Goal: Task Accomplishment & Management: Manage account settings

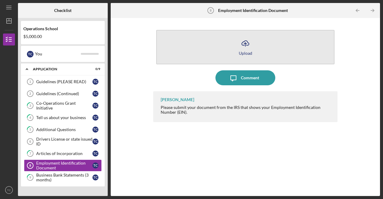
click at [244, 49] on icon "Icon/Upload" at bounding box center [245, 43] width 15 height 15
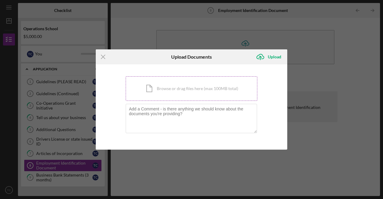
click at [167, 86] on div "Icon/Document Browse or drag files here (max 100MB total) Tap to choose files o…" at bounding box center [192, 88] width 132 height 25
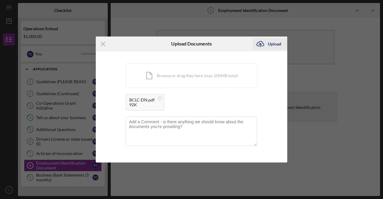
click at [277, 43] on div "Upload" at bounding box center [274, 44] width 13 height 12
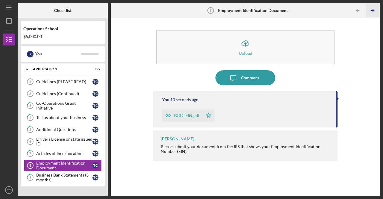
click at [374, 10] on icon "Icon/Table Pagination Arrow" at bounding box center [372, 10] width 13 height 13
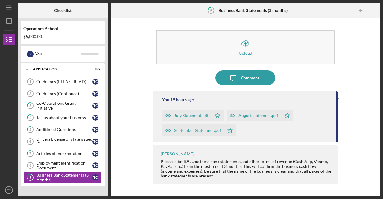
click at [375, 9] on div at bounding box center [374, 10] width 12 height 12
click at [47, 176] on div "Business Bank Statements (3 months)" at bounding box center [64, 178] width 56 height 10
click at [56, 69] on div "Application" at bounding box center [65, 69] width 64 height 4
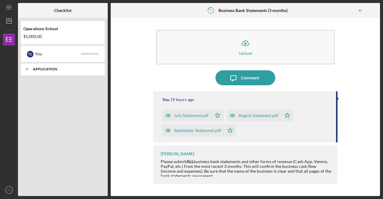
click at [50, 70] on div "Application" at bounding box center [65, 69] width 64 height 4
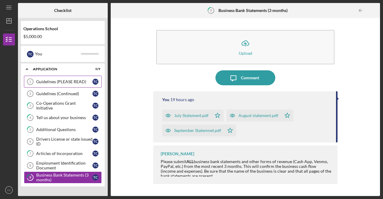
click at [67, 82] on div "Guidelines (PLEASE READ)" at bounding box center [64, 81] width 56 height 5
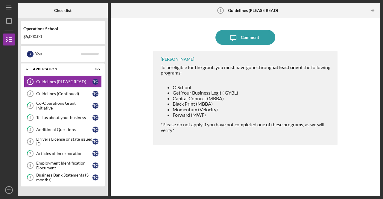
click at [374, 8] on icon "Icon/Table Pagination Arrow" at bounding box center [372, 10] width 13 height 13
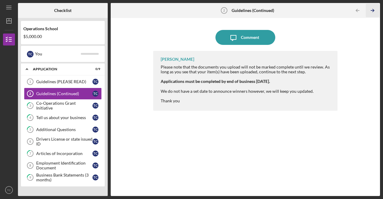
click at [374, 8] on icon "Icon/Table Pagination Arrow" at bounding box center [372, 10] width 13 height 13
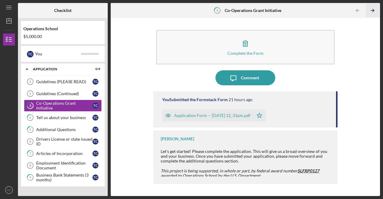
click at [374, 8] on icon "Icon/Table Pagination Arrow" at bounding box center [372, 10] width 13 height 13
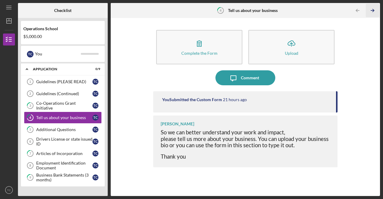
click at [374, 8] on icon "Icon/Table Pagination Arrow" at bounding box center [372, 10] width 13 height 13
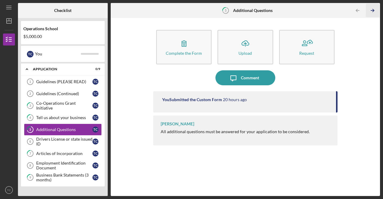
click at [374, 8] on icon "Icon/Table Pagination Arrow" at bounding box center [372, 10] width 13 height 13
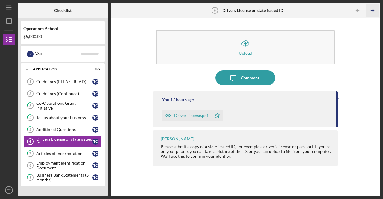
click at [374, 8] on icon "Icon/Table Pagination Arrow" at bounding box center [372, 10] width 13 height 13
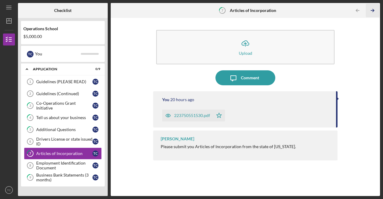
click at [374, 8] on icon "Icon/Table Pagination Arrow" at bounding box center [372, 10] width 13 height 13
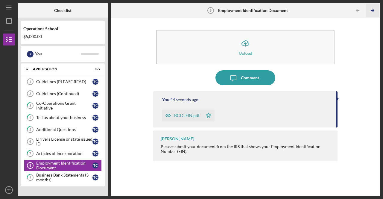
click at [374, 8] on icon "Icon/Table Pagination Arrow" at bounding box center [372, 10] width 13 height 13
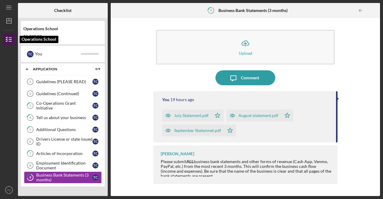
click at [8, 40] on icon "button" at bounding box center [8, 39] width 15 height 15
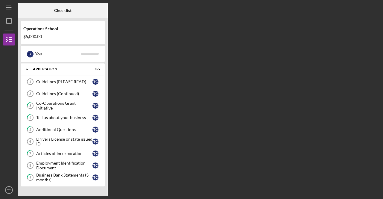
click at [44, 28] on div "Operations School" at bounding box center [62, 28] width 79 height 5
click at [47, 30] on div "Operations School" at bounding box center [62, 28] width 79 height 5
click at [9, 189] on text "TC" at bounding box center [9, 190] width 4 height 3
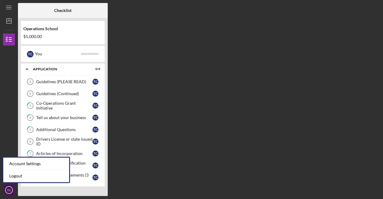
click at [9, 189] on text "TC" at bounding box center [9, 190] width 4 height 3
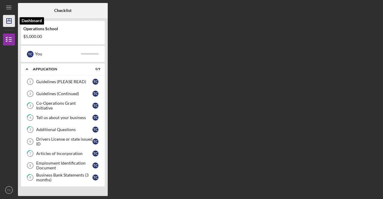
click at [10, 20] on icon "Icon/Dashboard" at bounding box center [8, 20] width 15 height 15
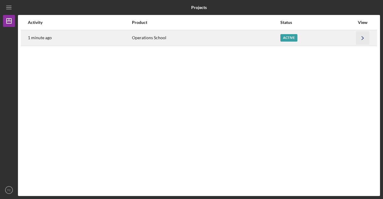
click at [363, 36] on icon "Icon/Navigate" at bounding box center [362, 37] width 13 height 13
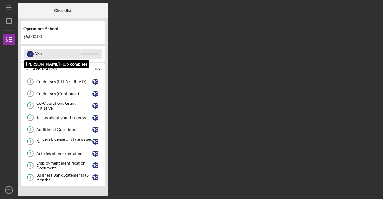
click at [32, 54] on div "T C" at bounding box center [30, 54] width 7 height 7
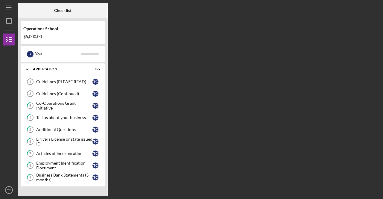
click at [10, 7] on line "button" at bounding box center [8, 7] width 5 height 0
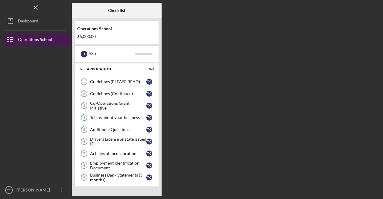
click at [44, 37] on div "Operations School" at bounding box center [35, 40] width 34 height 13
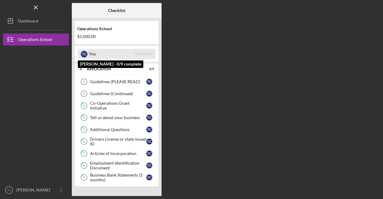
click at [83, 53] on div "T C" at bounding box center [84, 54] width 7 height 7
click at [88, 55] on div "T C You" at bounding box center [117, 54] width 78 height 10
drag, startPoint x: 88, startPoint y: 54, endPoint x: 95, endPoint y: 34, distance: 21.3
click at [90, 49] on div "T C You" at bounding box center [117, 54] width 78 height 10
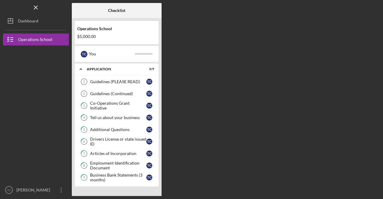
drag, startPoint x: 96, startPoint y: 31, endPoint x: 99, endPoint y: 28, distance: 4.5
click at [96, 30] on div "Operations School" at bounding box center [116, 28] width 79 height 5
drag, startPoint x: 99, startPoint y: 28, endPoint x: 106, endPoint y: 37, distance: 11.5
click at [102, 30] on div "Operations School" at bounding box center [116, 28] width 79 height 5
click at [81, 70] on icon "Icon/Expander" at bounding box center [81, 69] width 12 height 12
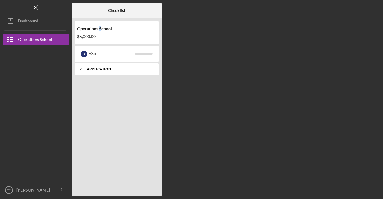
click at [81, 70] on icon "Icon/Expander" at bounding box center [81, 69] width 12 height 12
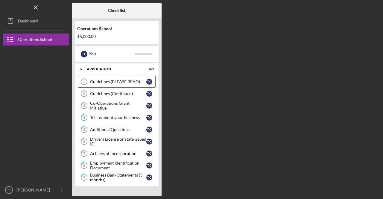
click at [117, 79] on div "Guidelines (PLEASE READ)" at bounding box center [118, 81] width 56 height 5
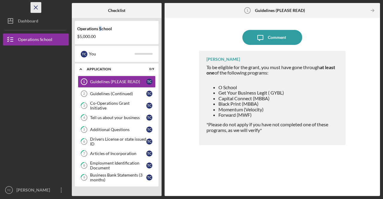
click at [38, 7] on icon "Icon/Menu Close" at bounding box center [35, 7] width 13 height 13
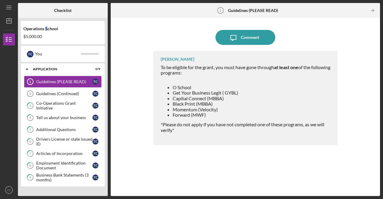
click at [9, 199] on html "Icon/Menu Guidelines (PLEASE READ) 1 Guidelines (PLEASE READ) Checklist Operati…" at bounding box center [191, 99] width 383 height 199
click at [9, 190] on text "TC" at bounding box center [9, 190] width 4 height 3
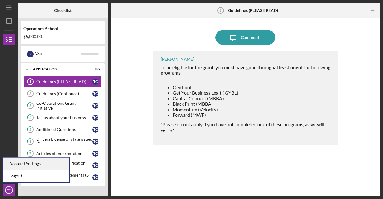
click at [20, 166] on div "Account Settings" at bounding box center [36, 164] width 66 height 12
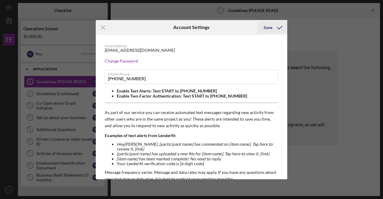
click at [269, 26] on div "Save" at bounding box center [268, 28] width 9 height 12
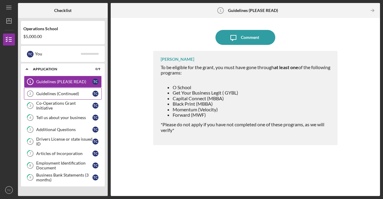
drag, startPoint x: 72, startPoint y: 92, endPoint x: 75, endPoint y: 90, distance: 4.3
click at [72, 92] on div "Guidelines (Continued)" at bounding box center [64, 93] width 56 height 5
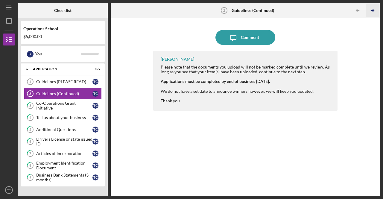
click at [372, 8] on icon "Icon/Table Pagination Arrow" at bounding box center [372, 10] width 13 height 13
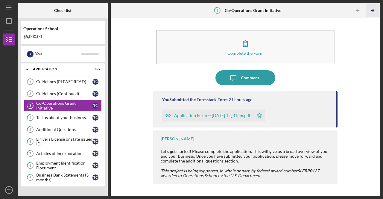
click at [373, 8] on icon "Icon/Table Pagination Arrow" at bounding box center [372, 10] width 13 height 13
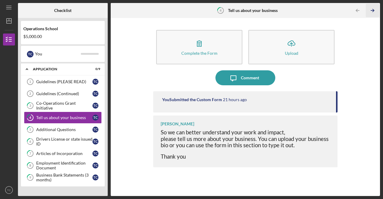
click at [374, 10] on line "button" at bounding box center [372, 10] width 3 height 0
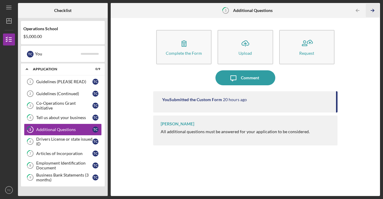
click at [373, 6] on icon "Icon/Table Pagination Arrow" at bounding box center [372, 10] width 13 height 13
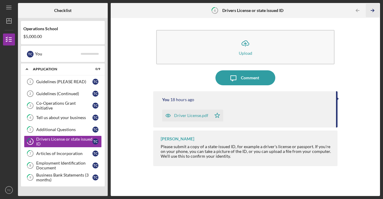
click at [373, 6] on icon "Icon/Table Pagination Arrow" at bounding box center [372, 10] width 13 height 13
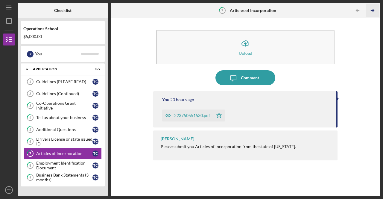
click at [373, 6] on icon "Icon/Table Pagination Arrow" at bounding box center [372, 10] width 13 height 13
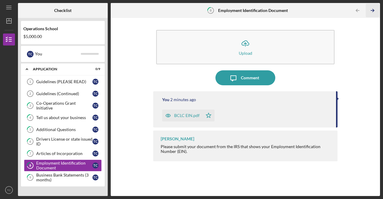
click at [373, 6] on icon "Icon/Table Pagination Arrow" at bounding box center [372, 10] width 13 height 13
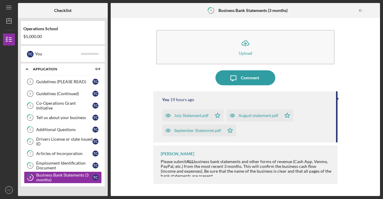
click at [373, 6] on div at bounding box center [374, 10] width 12 height 12
click at [361, 9] on polyline "button" at bounding box center [359, 10] width 1 height 3
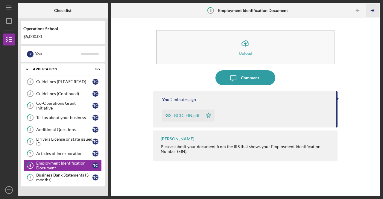
click at [375, 10] on icon "Icon/Table Pagination Arrow" at bounding box center [372, 10] width 13 height 13
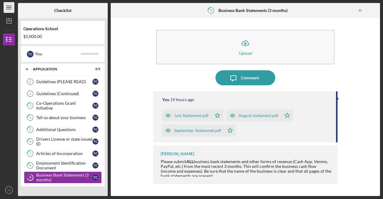
click at [8, 8] on icon "Icon/Menu" at bounding box center [8, 7] width 13 height 13
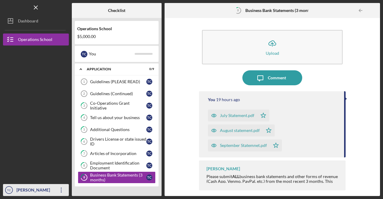
drag, startPoint x: 47, startPoint y: 187, endPoint x: 51, endPoint y: 187, distance: 4.6
click at [51, 187] on div "[PERSON_NAME]" at bounding box center [34, 190] width 39 height 13
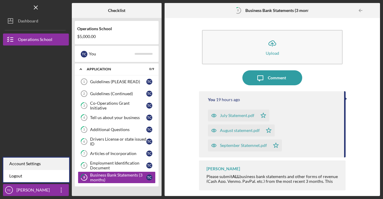
click at [47, 164] on div "Account Settings" at bounding box center [36, 164] width 66 height 12
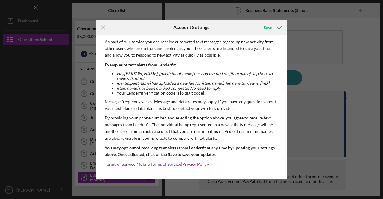
scroll to position [11, 0]
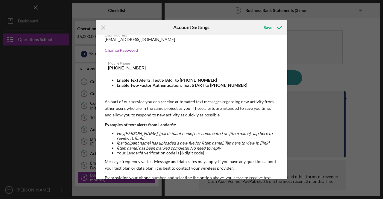
click at [191, 66] on input "(313) 804-2644" at bounding box center [191, 66] width 173 height 14
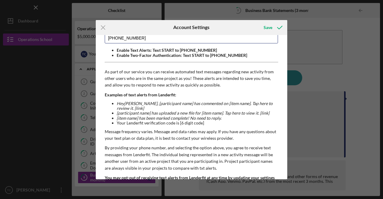
scroll to position [71, 0]
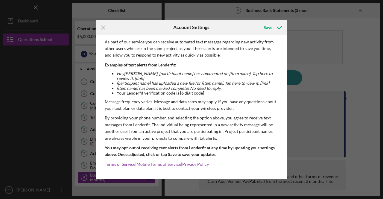
click at [129, 167] on p "Terms of Service | Mobile Terms of Service | Privacy Policy" at bounding box center [192, 164] width 174 height 7
click at [282, 167] on div "Email Address Bclctutoring@gmail.com Change Password Mobile Phone (313) 804-264…" at bounding box center [192, 72] width 192 height 216
click at [34, 128] on div "Icon/Menu Close Account Settings Save Email Address Bclctutoring@gmail.com Chan…" at bounding box center [191, 99] width 383 height 199
click at [48, 162] on div "Icon/Menu Close Account Settings Save Email Address Bclctutoring@gmail.com Chan…" at bounding box center [191, 99] width 383 height 199
click at [102, 28] on icon "Icon/Menu Close" at bounding box center [103, 27] width 15 height 15
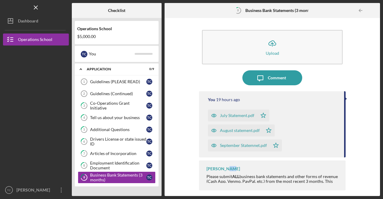
drag, startPoint x: 227, startPoint y: 169, endPoint x: 223, endPoint y: 171, distance: 4.4
click at [225, 171] on div "[PERSON_NAME]" at bounding box center [224, 168] width 34 height 5
click at [224, 170] on div "[PERSON_NAME]" at bounding box center [224, 168] width 34 height 5
click at [224, 169] on div "[PERSON_NAME]" at bounding box center [224, 168] width 34 height 5
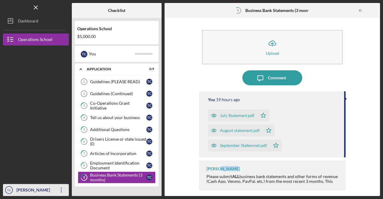
click at [63, 188] on icon "Icon/Overflow" at bounding box center [61, 190] width 15 height 15
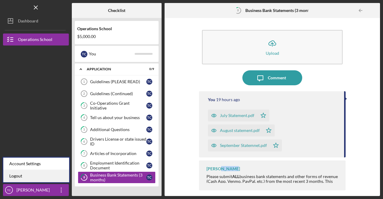
click at [36, 176] on link "Logout" at bounding box center [36, 176] width 66 height 12
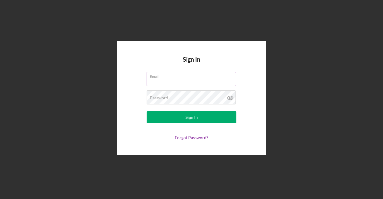
click at [173, 80] on input "Email" at bounding box center [192, 79] width 90 height 14
type input "[EMAIL_ADDRESS][DOMAIN_NAME]"
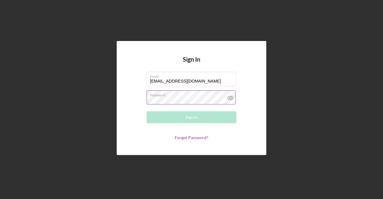
click at [190, 96] on div "Password Required" at bounding box center [192, 97] width 90 height 15
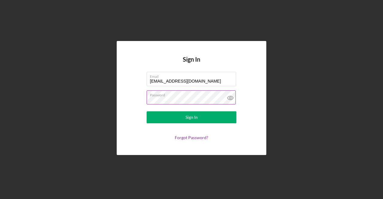
click at [147, 111] on button "Sign In" at bounding box center [192, 117] width 90 height 12
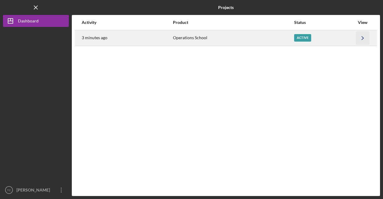
click at [365, 36] on icon "Icon/Navigate" at bounding box center [362, 37] width 13 height 13
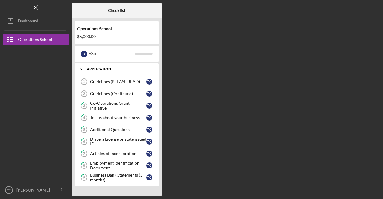
drag, startPoint x: 119, startPoint y: 70, endPoint x: 108, endPoint y: 65, distance: 12.3
click at [118, 69] on div "Application" at bounding box center [119, 69] width 64 height 4
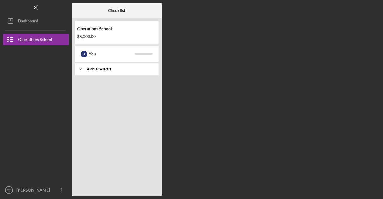
click at [102, 68] on div "Application" at bounding box center [119, 69] width 64 height 4
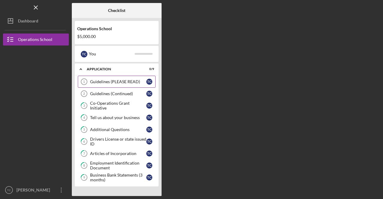
click at [134, 78] on link "Guidelines (PLEASE READ) 1 Guidelines (PLEASE READ) T C" at bounding box center [117, 82] width 78 height 12
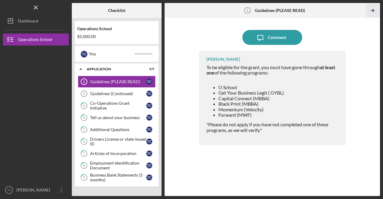
click at [377, 10] on icon "Icon/Table Pagination Arrow" at bounding box center [372, 10] width 13 height 13
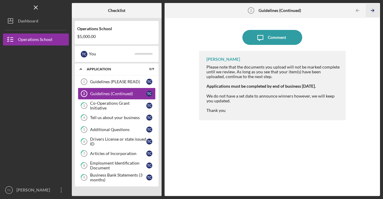
click at [374, 10] on polyline "button" at bounding box center [373, 10] width 1 height 3
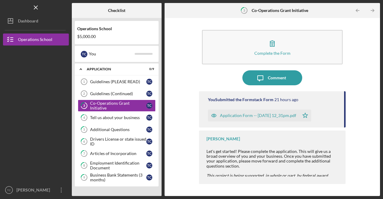
click at [370, 10] on icon "Icon/Table Pagination Arrow" at bounding box center [372, 10] width 13 height 13
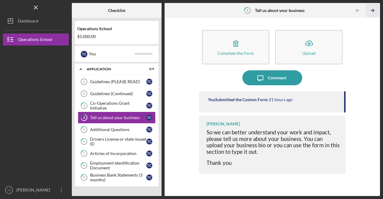
click at [372, 10] on line "button" at bounding box center [372, 10] width 3 height 0
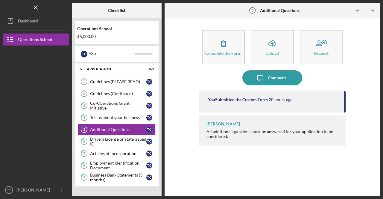
click at [372, 10] on line "button" at bounding box center [372, 10] width 3 height 0
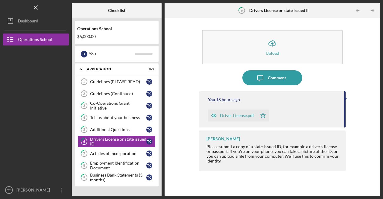
click at [372, 10] on line "button" at bounding box center [372, 10] width 3 height 0
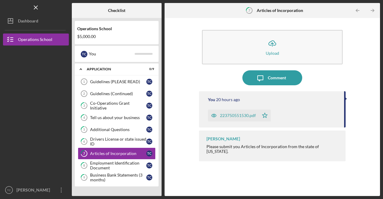
click at [372, 10] on line "button" at bounding box center [372, 10] width 3 height 0
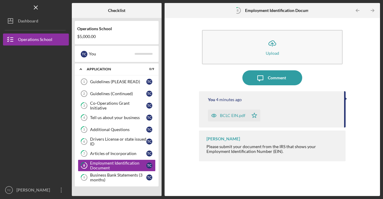
click at [372, 10] on line "button" at bounding box center [372, 10] width 3 height 0
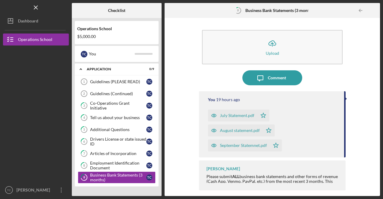
click at [372, 10] on div at bounding box center [374, 10] width 12 height 12
drag, startPoint x: 34, startPoint y: 5, endPoint x: 38, endPoint y: 4, distance: 3.7
click at [36, 5] on icon "Icon/Menu Close" at bounding box center [35, 7] width 13 height 13
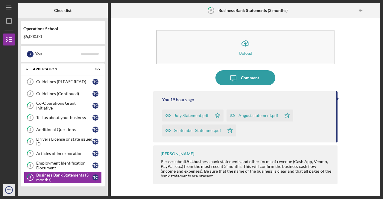
click at [6, 189] on icon "TC" at bounding box center [9, 190] width 12 height 15
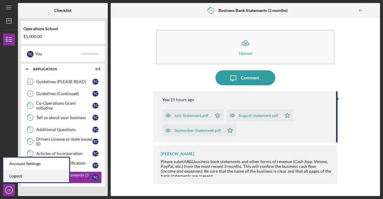
click at [18, 174] on link "Logout" at bounding box center [36, 176] width 66 height 12
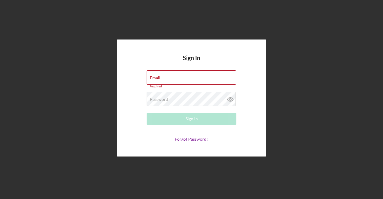
click at [325, 40] on div "Sign In Email Required Password Required Sign In Forgot Password?" at bounding box center [191, 98] width 377 height 196
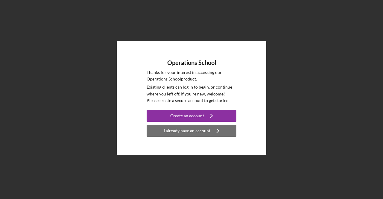
click at [197, 132] on div "I already have an account" at bounding box center [187, 131] width 47 height 12
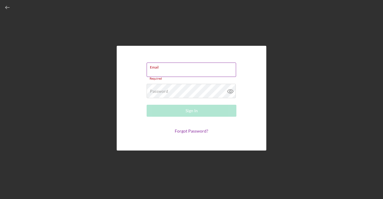
click at [188, 72] on div "Email Required" at bounding box center [192, 72] width 90 height 18
click at [187, 72] on input "Email" at bounding box center [192, 70] width 90 height 14
type input "[EMAIL_ADDRESS][DOMAIN_NAME]"
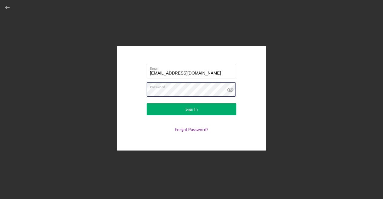
click at [147, 103] on button "Sign In" at bounding box center [192, 109] width 90 height 12
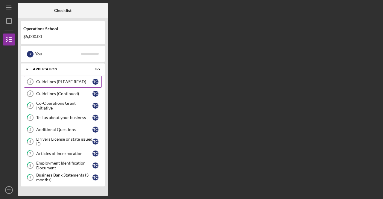
click at [81, 81] on div "Guidelines (PLEASE READ)" at bounding box center [64, 81] width 56 height 5
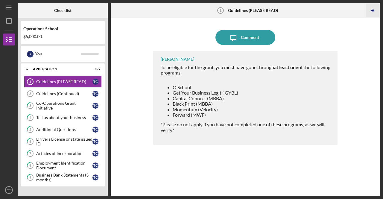
click at [373, 8] on icon "Icon/Table Pagination Arrow" at bounding box center [372, 10] width 13 height 13
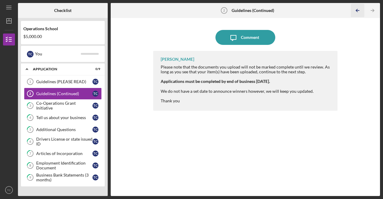
click at [354, 11] on icon "Icon/Table Pagination Arrow" at bounding box center [357, 10] width 13 height 13
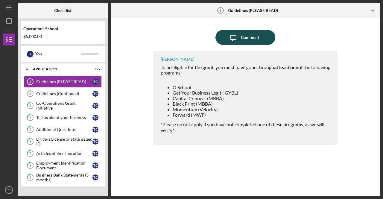
click at [252, 36] on div "Comment" at bounding box center [250, 37] width 18 height 15
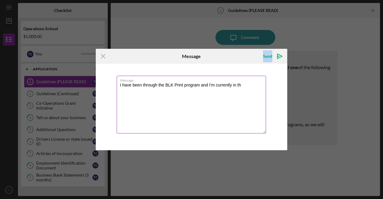
drag, startPoint x: 217, startPoint y: 52, endPoint x: 207, endPoint y: 82, distance: 31.6
click at [207, 82] on form "Icon/Menu Close Message Send Icon/icon-invite-send Message I have been through …" at bounding box center [192, 99] width 192 height 101
click at [244, 89] on textarea "I have been through the BLK Print program and I'm currently in th" at bounding box center [191, 105] width 149 height 58
type textarea "I have been through the BLK Print program and I'm currently in GYBL."
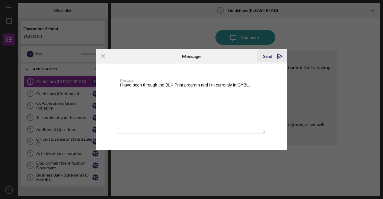
click at [269, 56] on div "Send" at bounding box center [267, 56] width 9 height 12
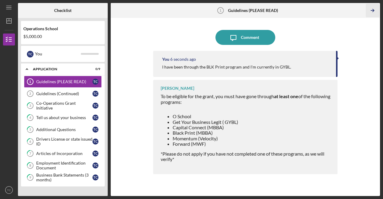
click at [372, 12] on icon "Icon/Table Pagination Arrow" at bounding box center [372, 10] width 13 height 13
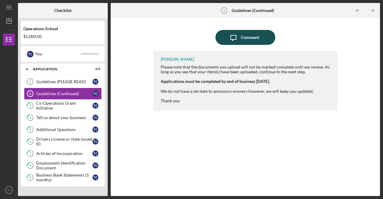
click at [252, 40] on div "Comment" at bounding box center [250, 37] width 18 height 15
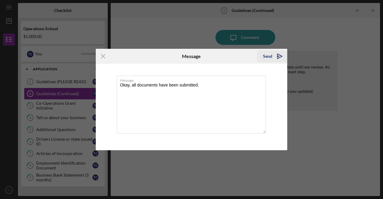
type textarea "Okay, all documents have been submitted."
click at [268, 56] on div "Send" at bounding box center [267, 56] width 9 height 12
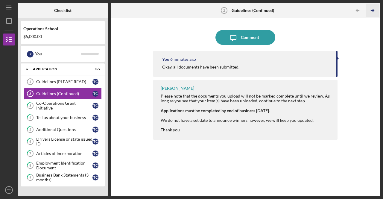
click at [372, 10] on line "button" at bounding box center [372, 10] width 3 height 0
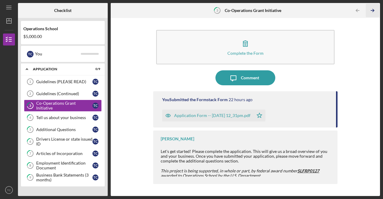
click at [372, 11] on icon "Icon/Table Pagination Arrow" at bounding box center [372, 10] width 13 height 13
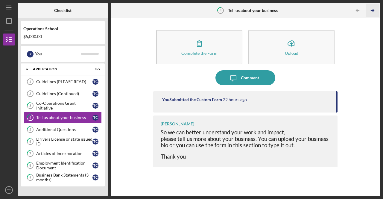
click at [374, 9] on icon "Icon/Table Pagination Arrow" at bounding box center [372, 10] width 13 height 13
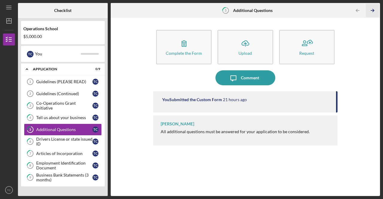
click at [374, 9] on icon "Icon/Table Pagination Arrow" at bounding box center [372, 10] width 13 height 13
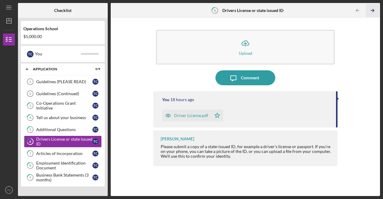
click at [374, 9] on icon "Icon/Table Pagination Arrow" at bounding box center [372, 10] width 13 height 13
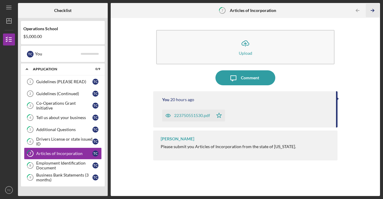
click at [374, 9] on icon "Icon/Table Pagination Arrow" at bounding box center [372, 10] width 13 height 13
